Goal: Task Accomplishment & Management: Manage account settings

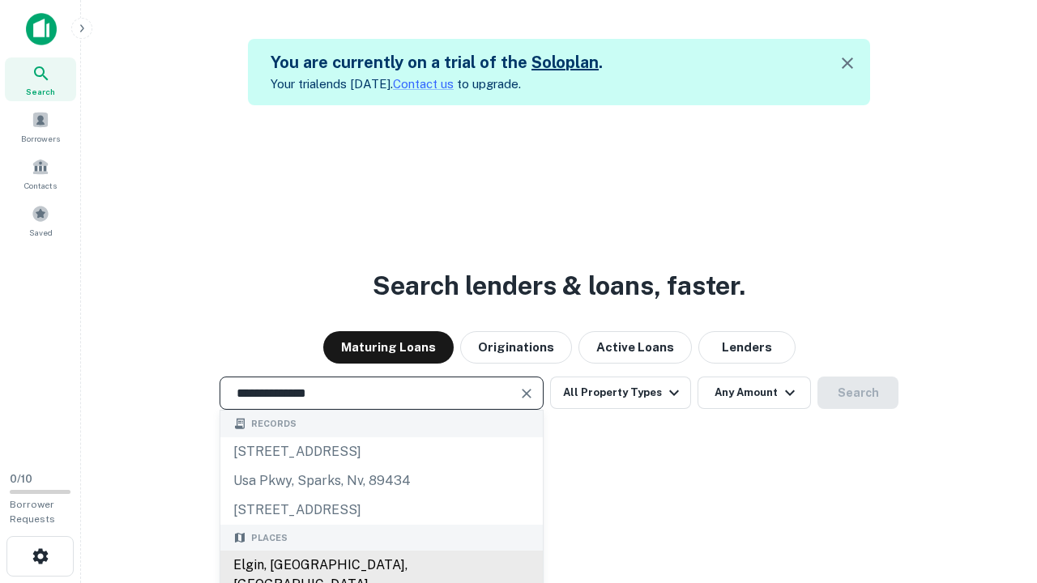
click at [381, 566] on div "Elgin, IL, USA" at bounding box center [381, 575] width 323 height 49
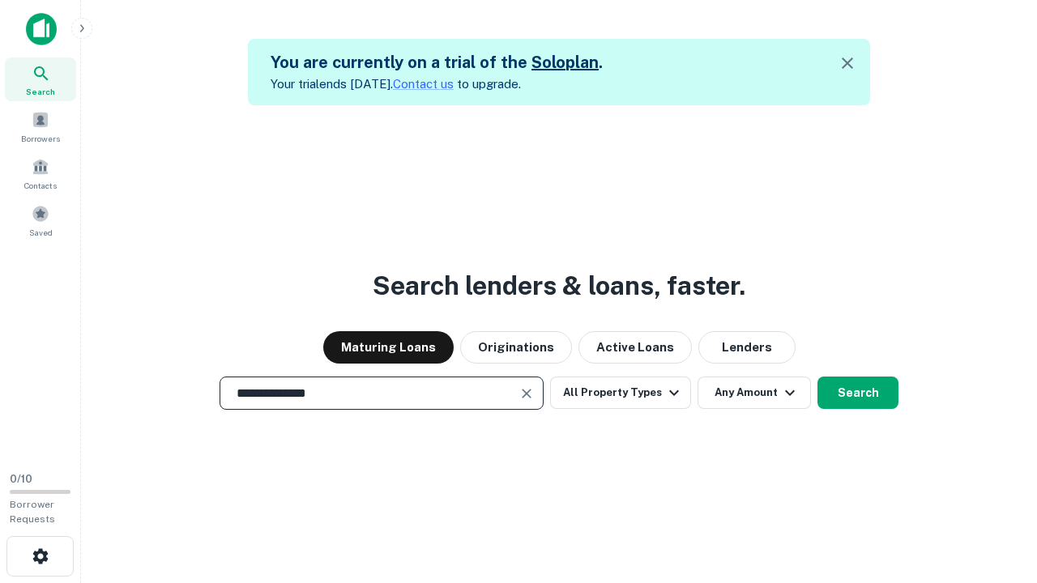
scroll to position [26, 0]
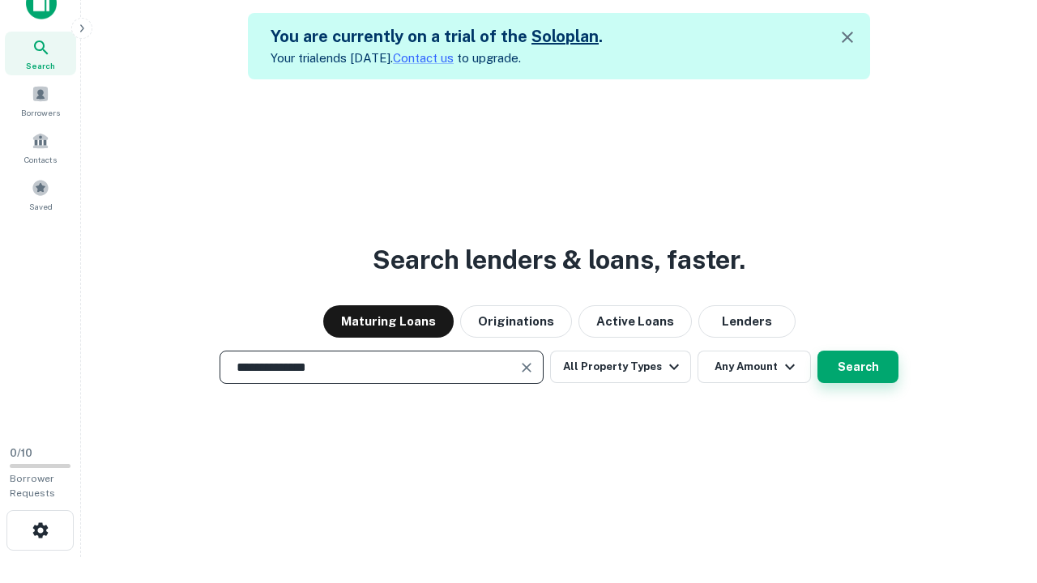
type input "**********"
click at [818, 351] on button "Search" at bounding box center [858, 367] width 81 height 32
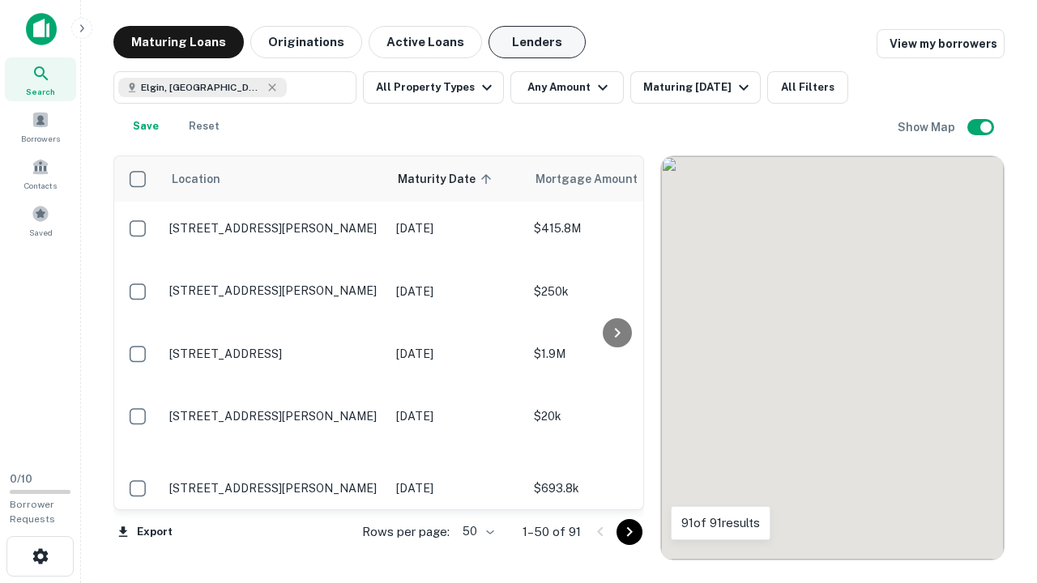
click at [537, 42] on button "Lenders" at bounding box center [537, 42] width 97 height 32
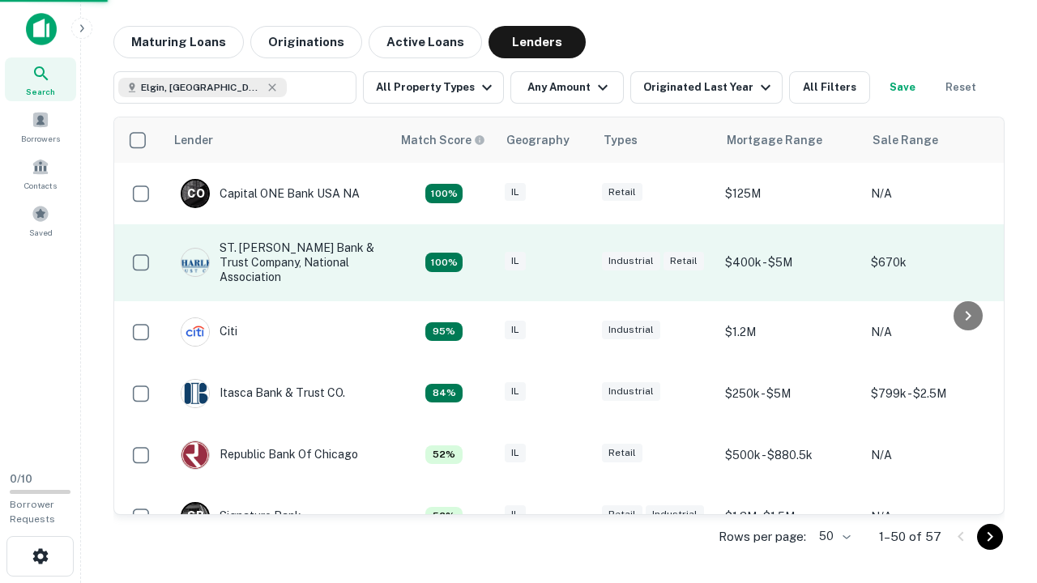
click at [575, 263] on div "IL" at bounding box center [545, 263] width 81 height 22
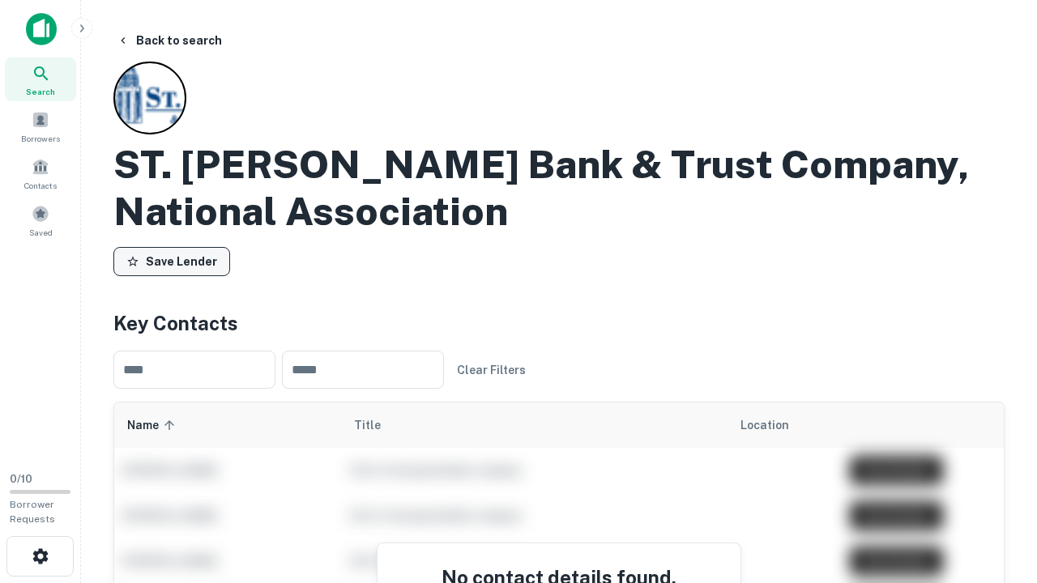
click at [172, 262] on button "Save Lender" at bounding box center [171, 261] width 117 height 29
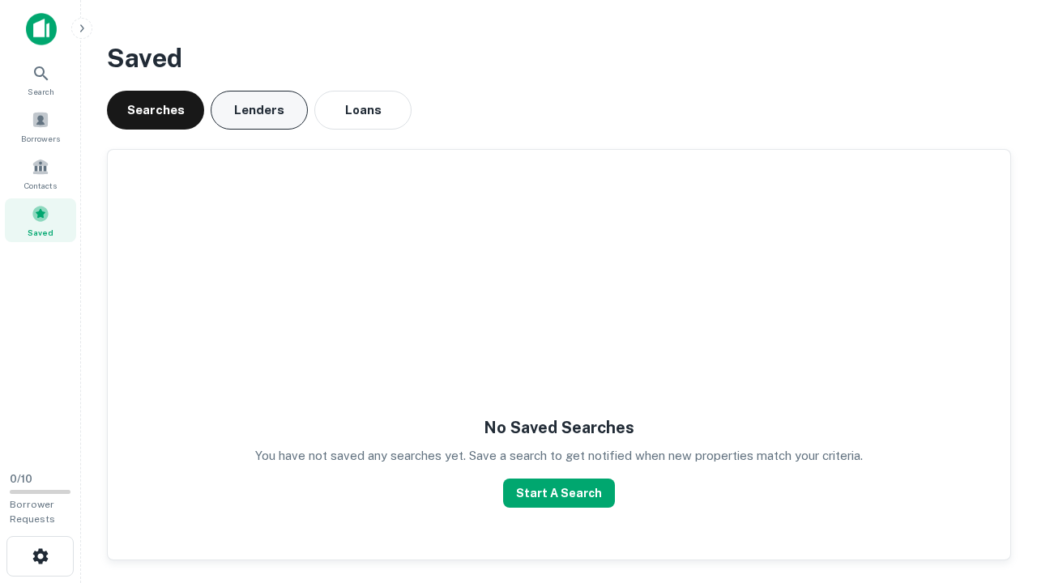
click at [259, 110] on button "Lenders" at bounding box center [259, 110] width 97 height 39
